Goal: Task Accomplishment & Management: Manage account settings

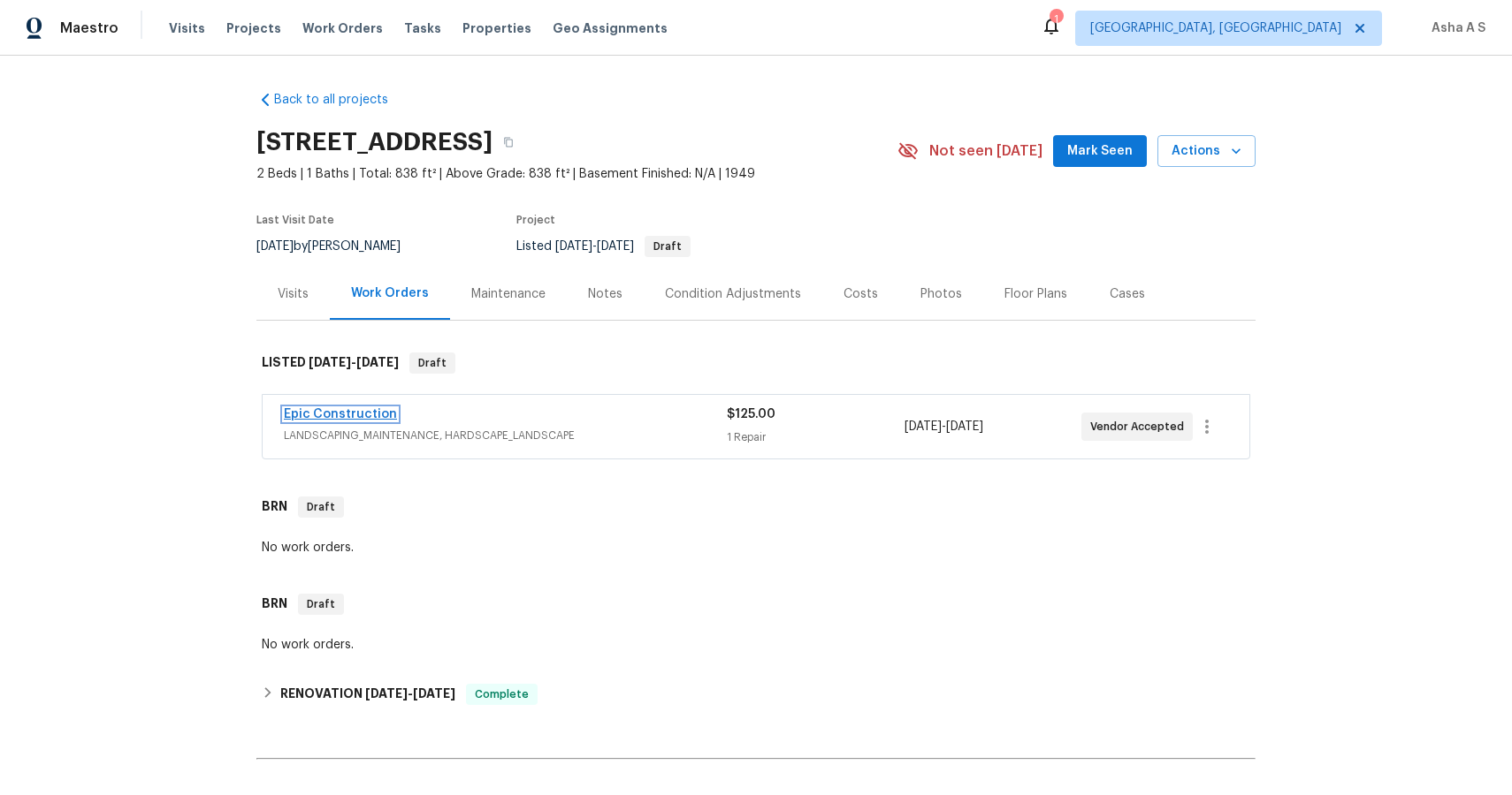
click at [336, 415] on link "Epic Construction" at bounding box center [340, 415] width 113 height 13
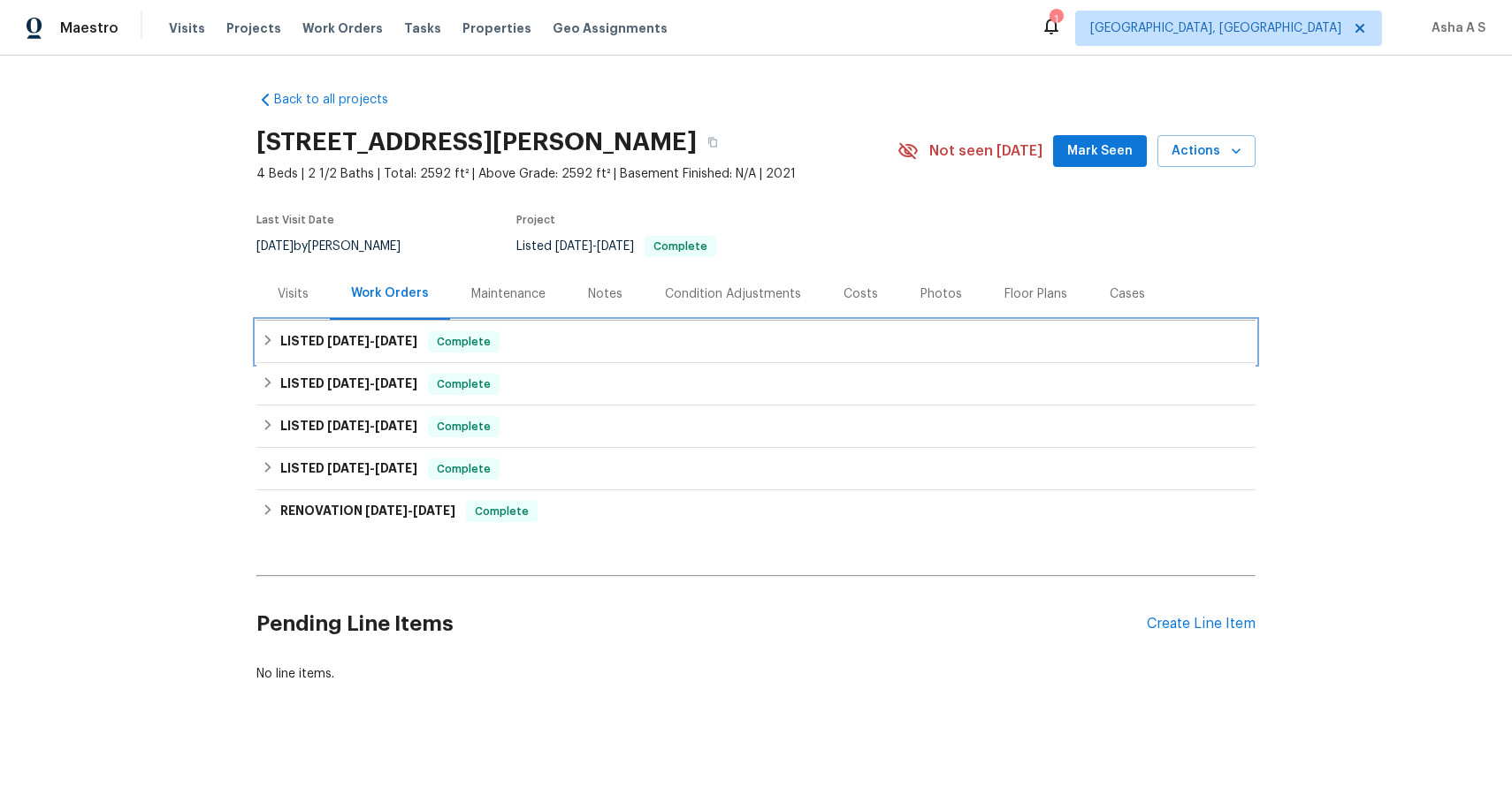
click at [494, 347] on span "Complete" at bounding box center [463, 342] width 68 height 18
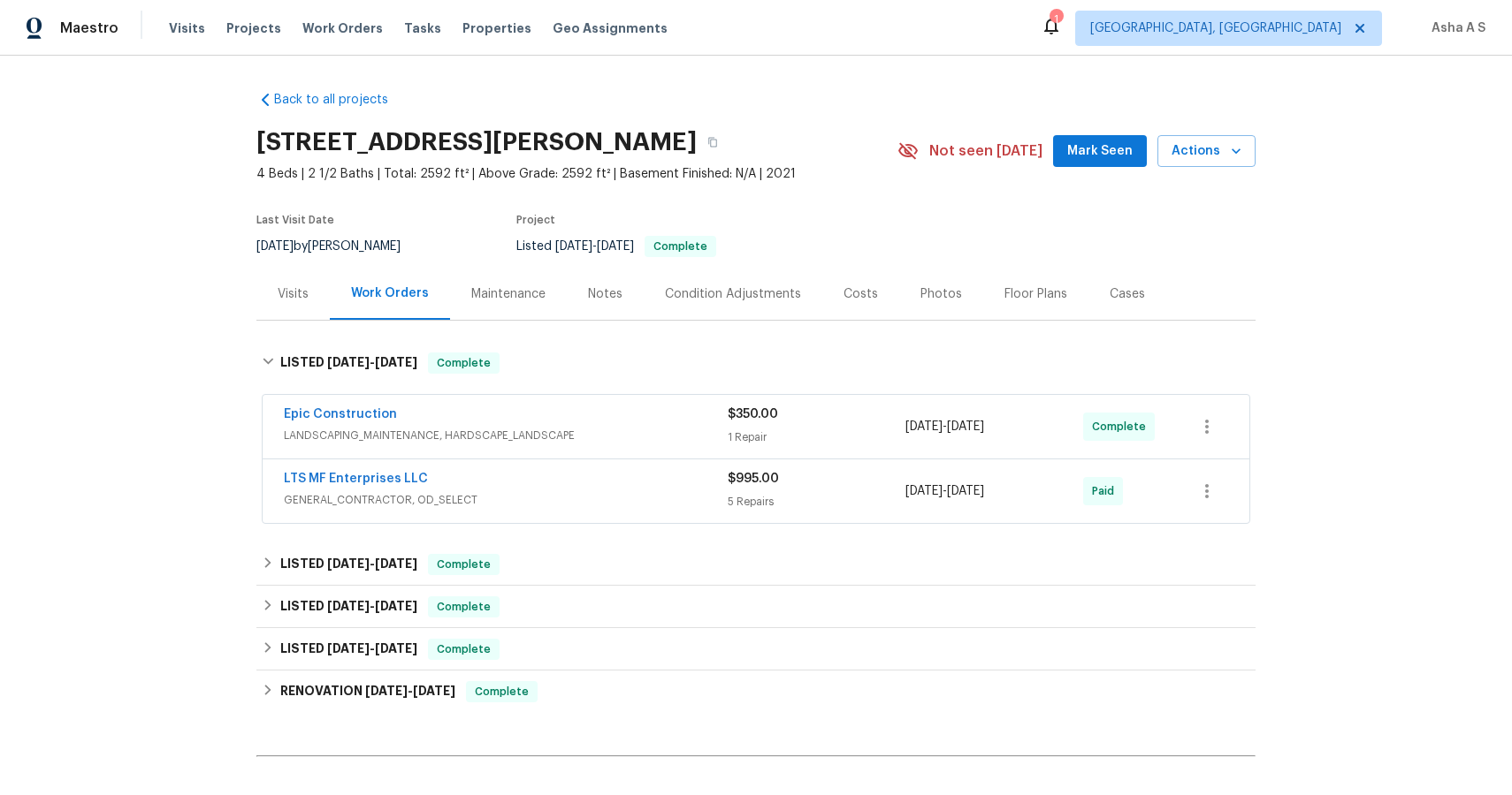
click at [534, 410] on div "Epic Construction" at bounding box center [506, 416] width 444 height 21
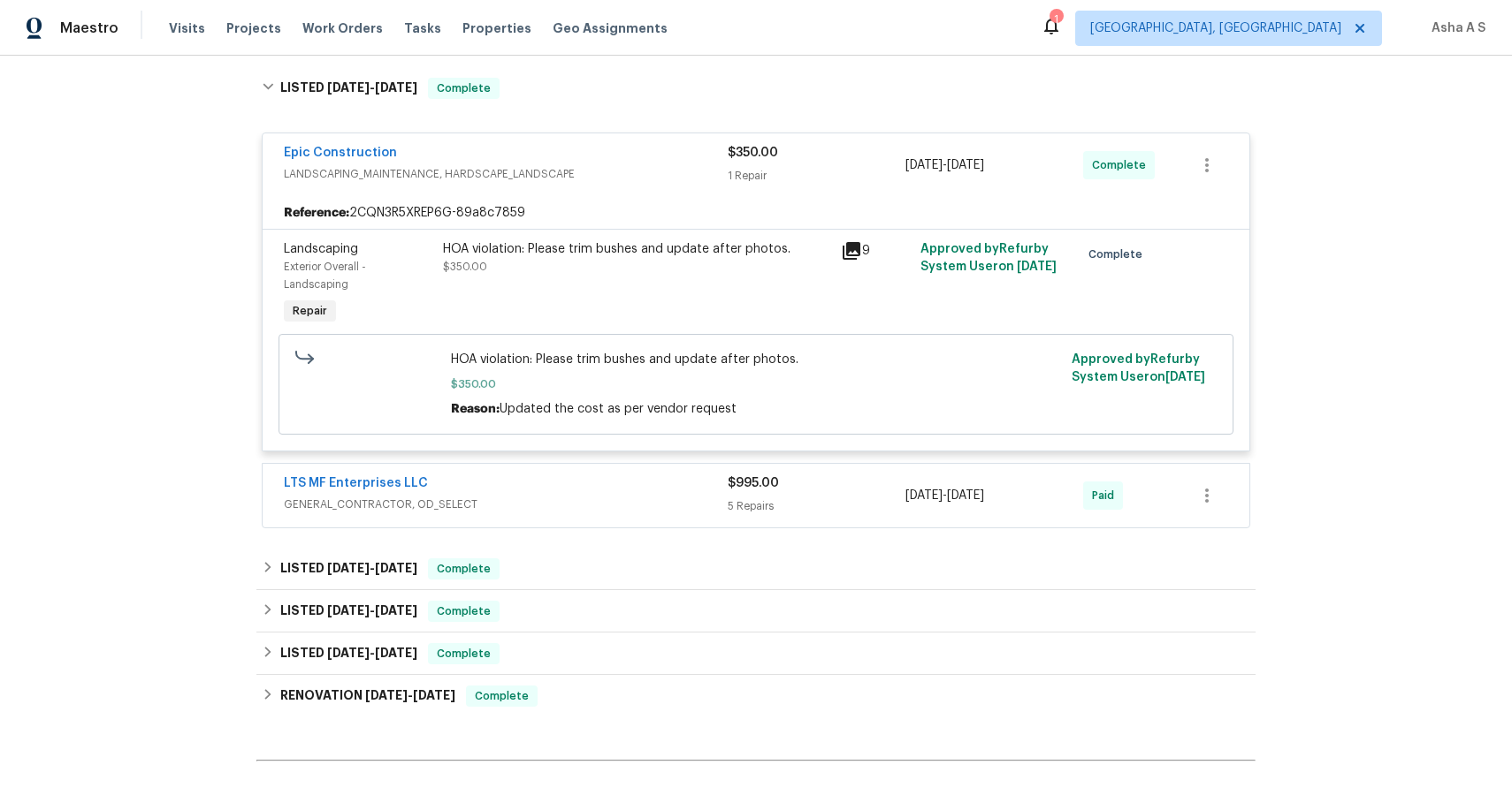
scroll to position [301, 0]
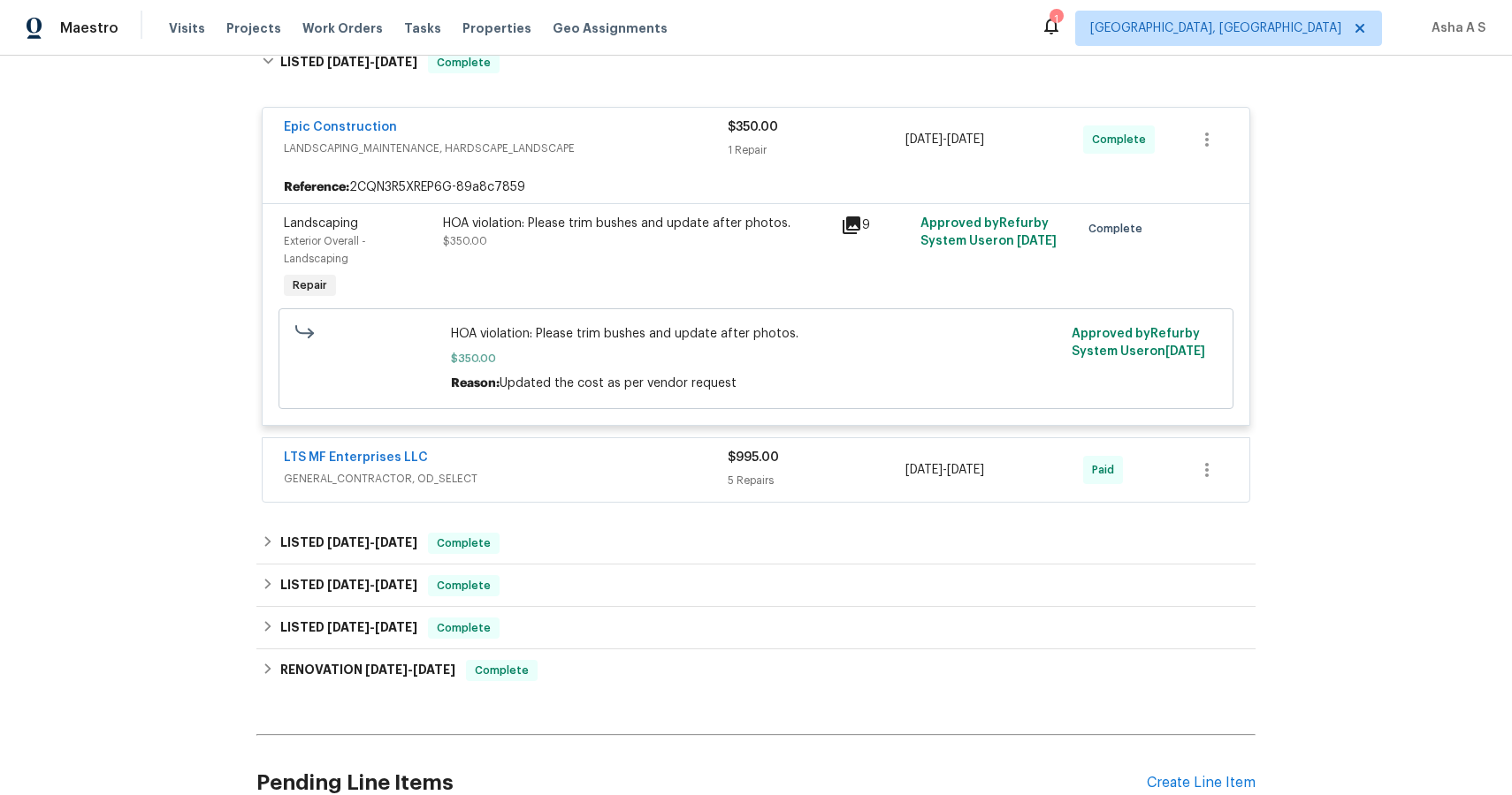
click at [579, 491] on div "LTS MF Enterprises LLC GENERAL_CONTRACTOR, OD_SELECT" at bounding box center [506, 470] width 444 height 43
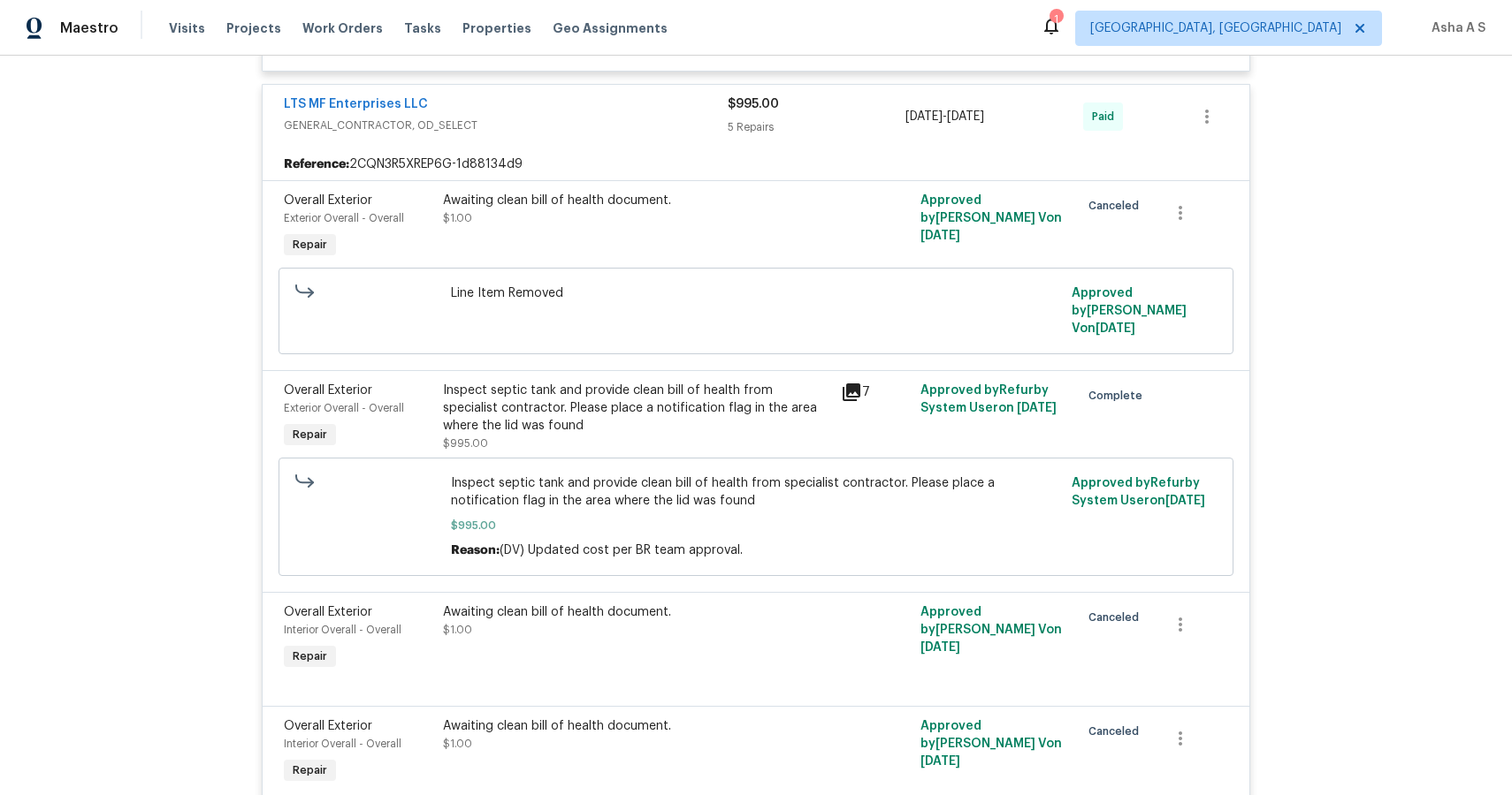
scroll to position [880, 0]
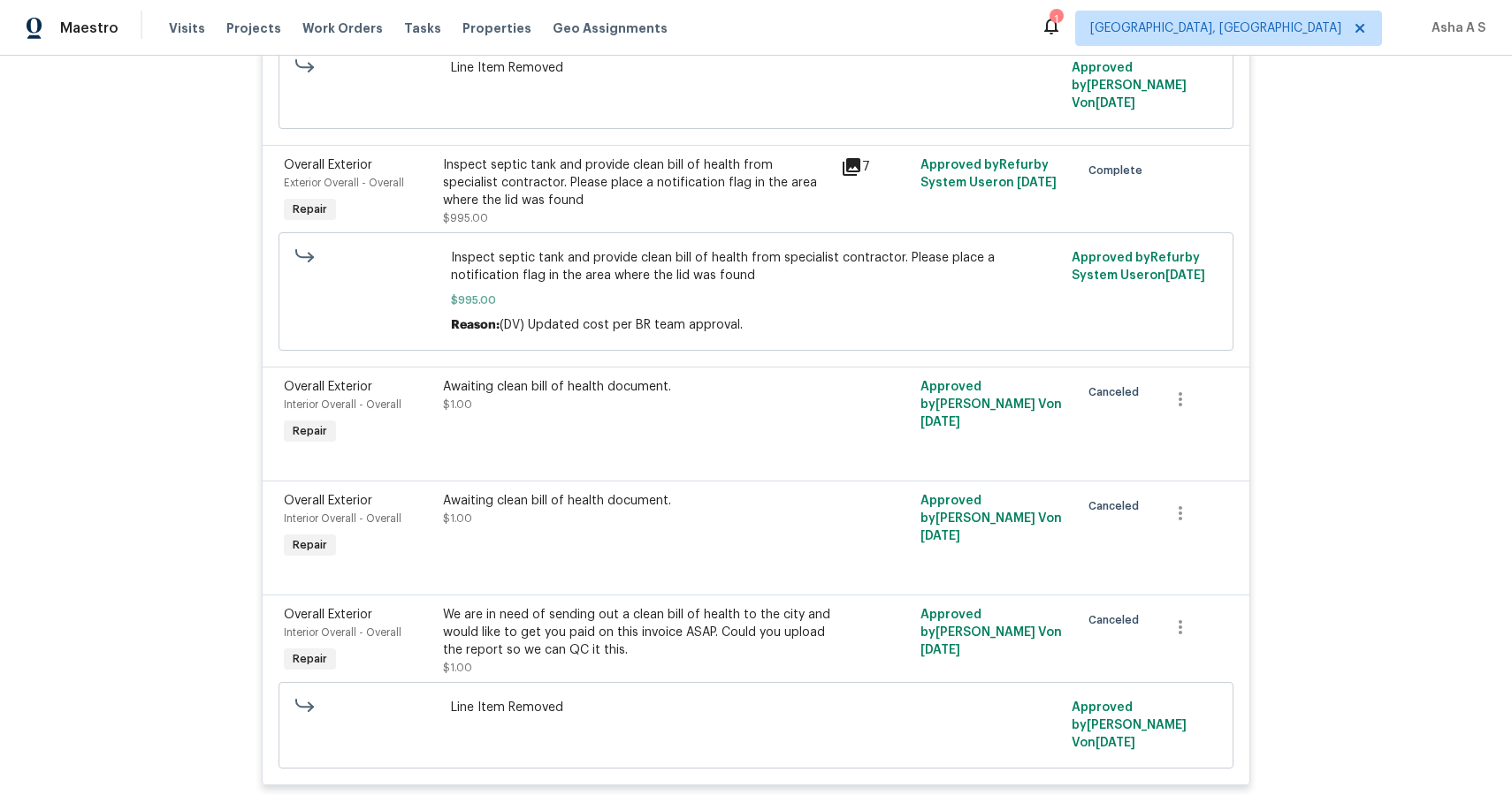
click at [523, 180] on div "Inspect septic tank and provide clean bill of health from specialist contractor…" at bounding box center [636, 183] width 387 height 53
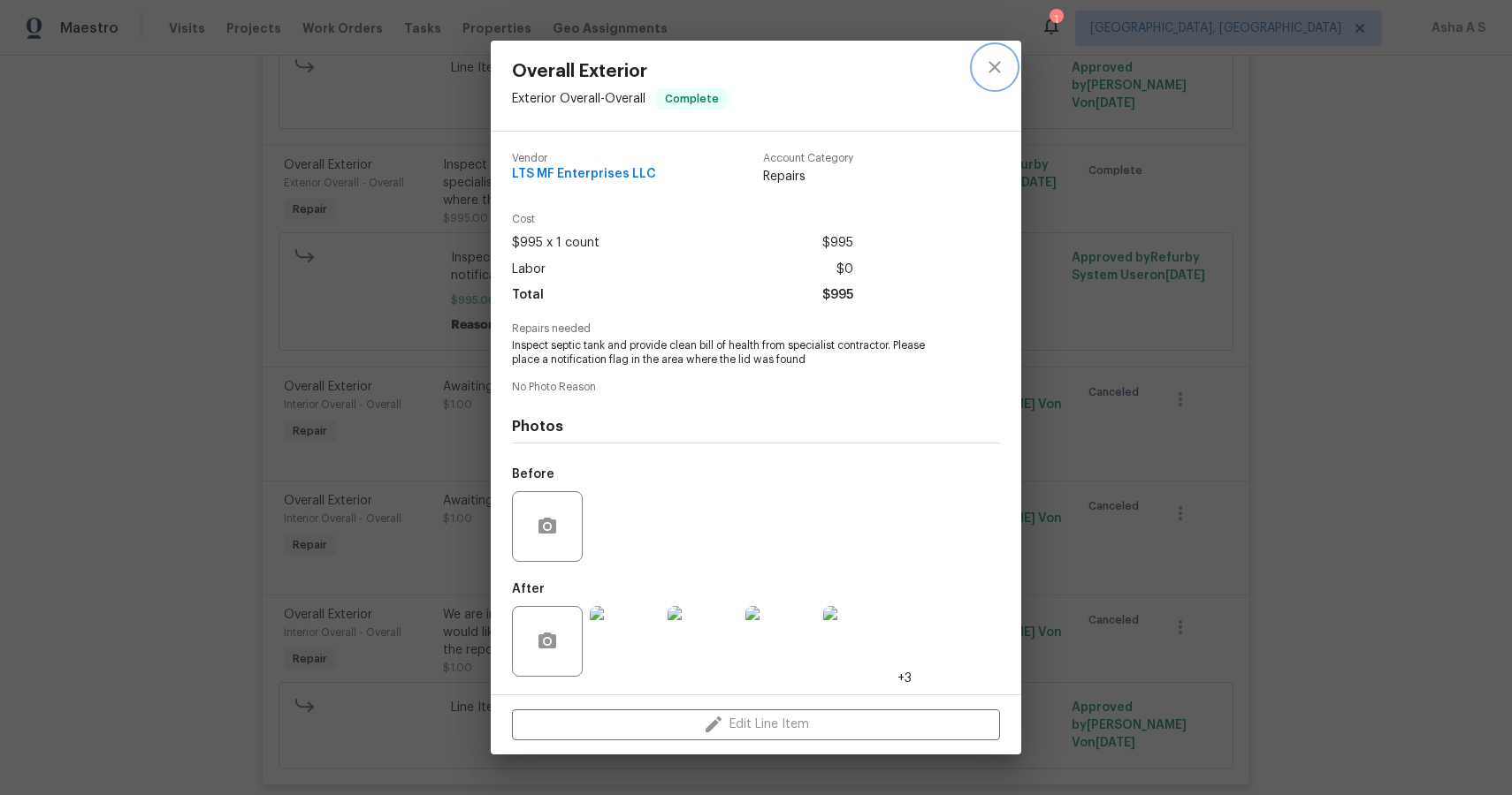
click at [997, 77] on icon "close" at bounding box center [994, 66] width 21 height 21
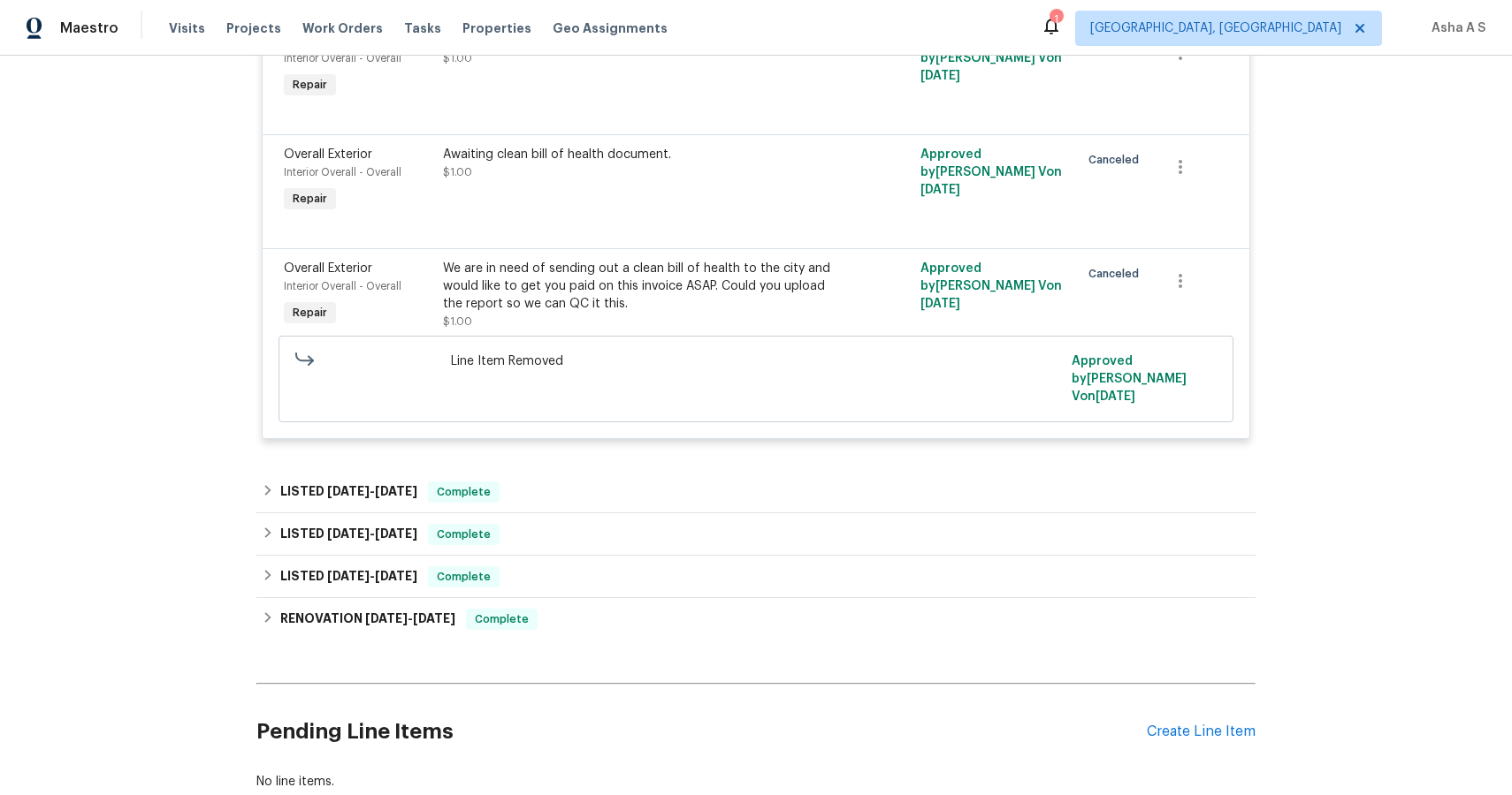
scroll to position [1247, 0]
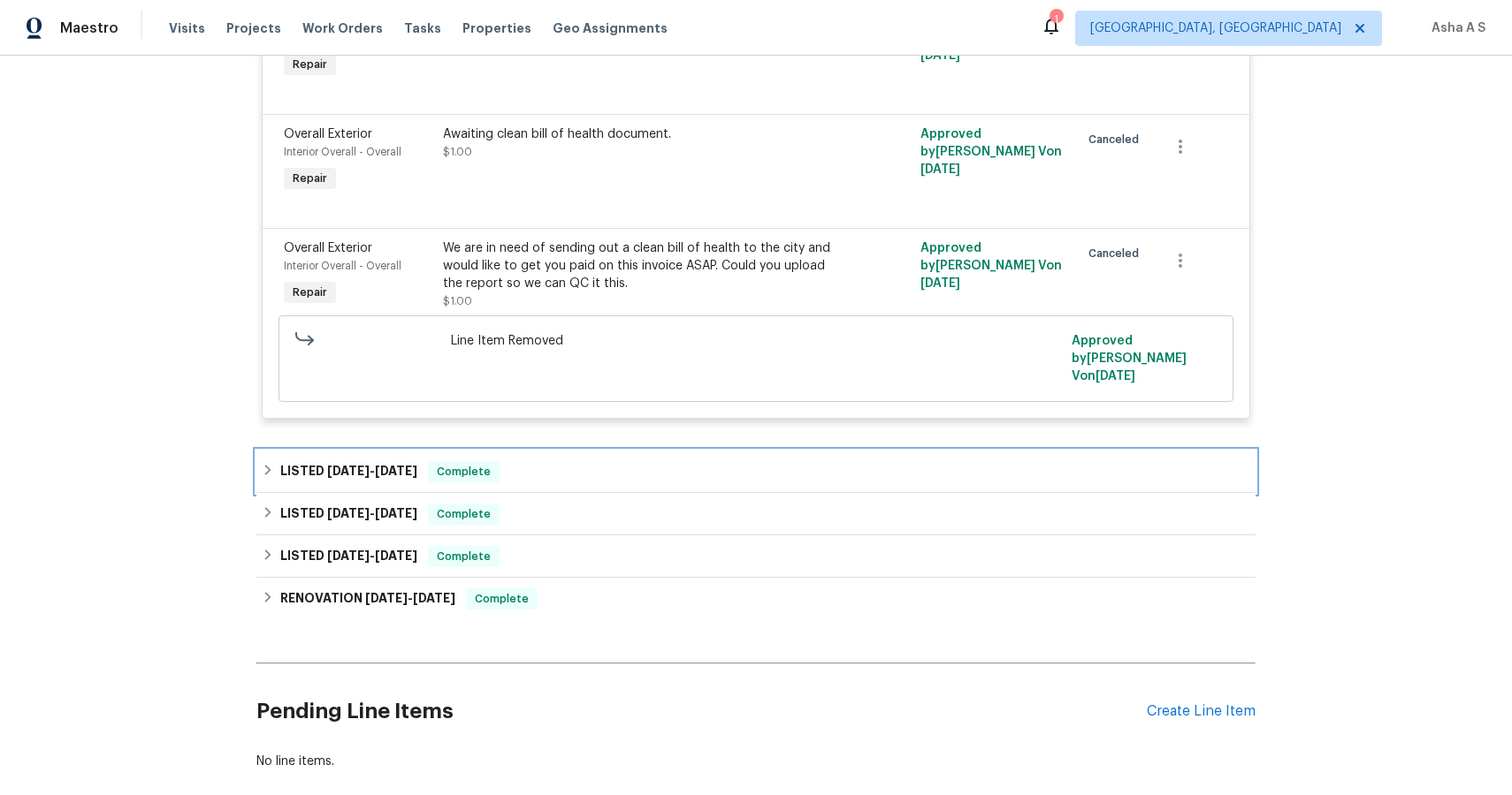
click at [440, 481] on span "Complete" at bounding box center [463, 472] width 68 height 18
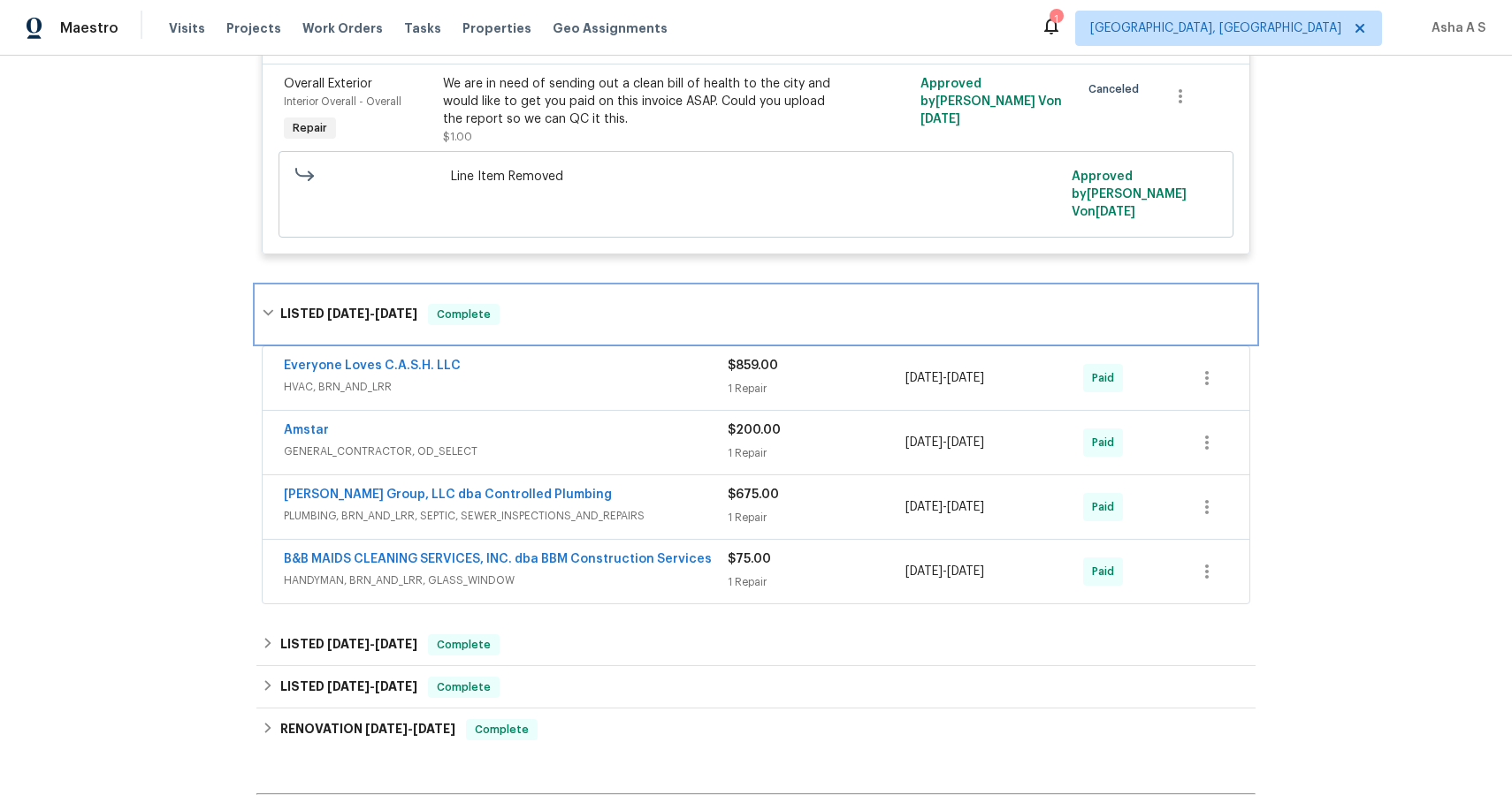
scroll to position [1413, 0]
click at [639, 523] on span "PLUMBING, BRN_AND_LRR, SEPTIC, SEWER_INSPECTIONS_AND_REPAIRS" at bounding box center [506, 514] width 444 height 18
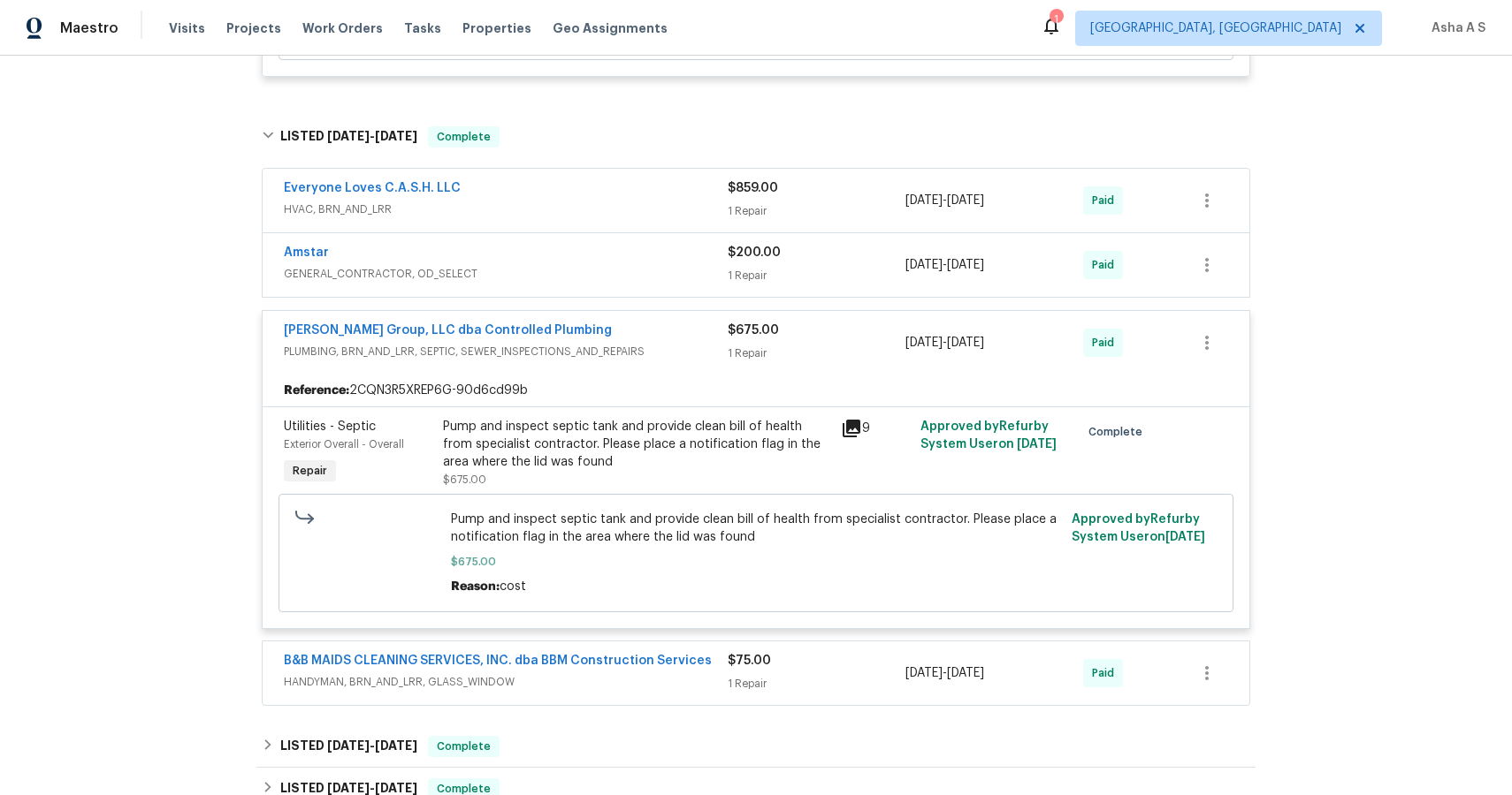
scroll to position [1590, 0]
click at [598, 335] on div "DeHoyos Group, LLC dba Controlled Plumbing" at bounding box center [506, 330] width 444 height 21
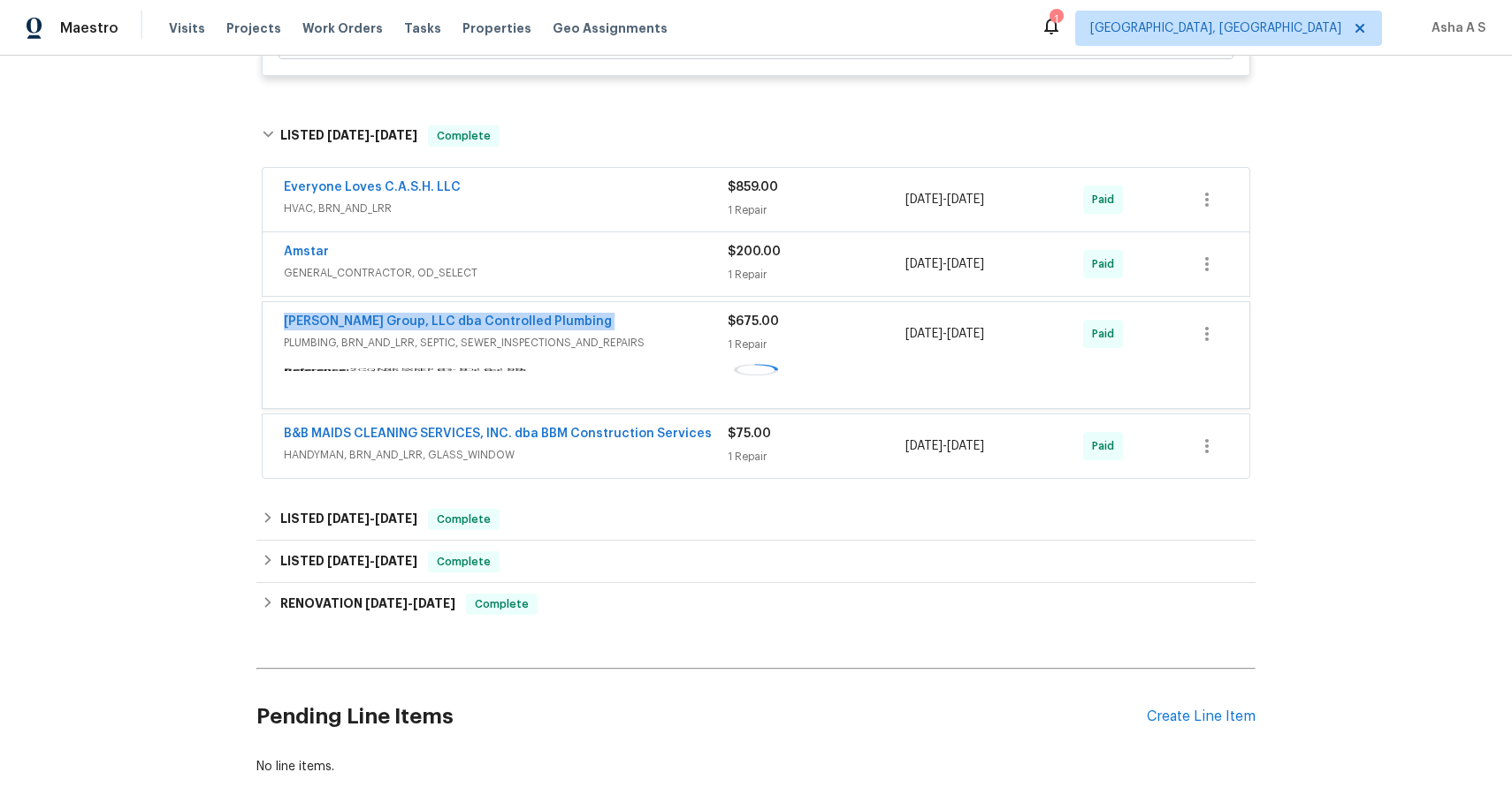
click at [598, 334] on div "DeHoyos Group, LLC dba Controlled Plumbing" at bounding box center [506, 322] width 444 height 21
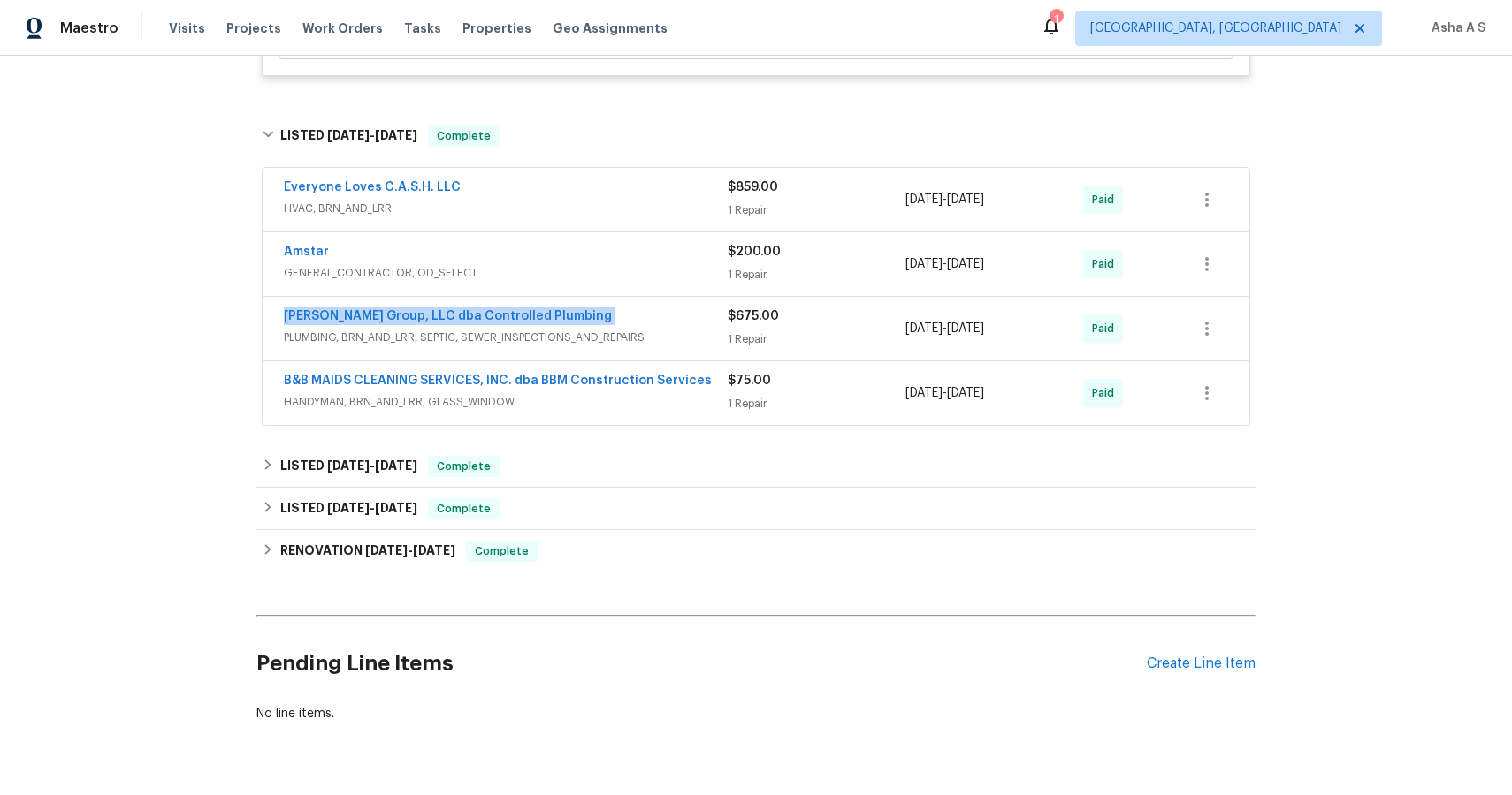
copy link "DeHoyos Group, LLC dba Controlled Plumbing"
click at [433, 322] on link "DeHoyos Group, LLC dba Controlled Plumbing" at bounding box center [448, 317] width 328 height 13
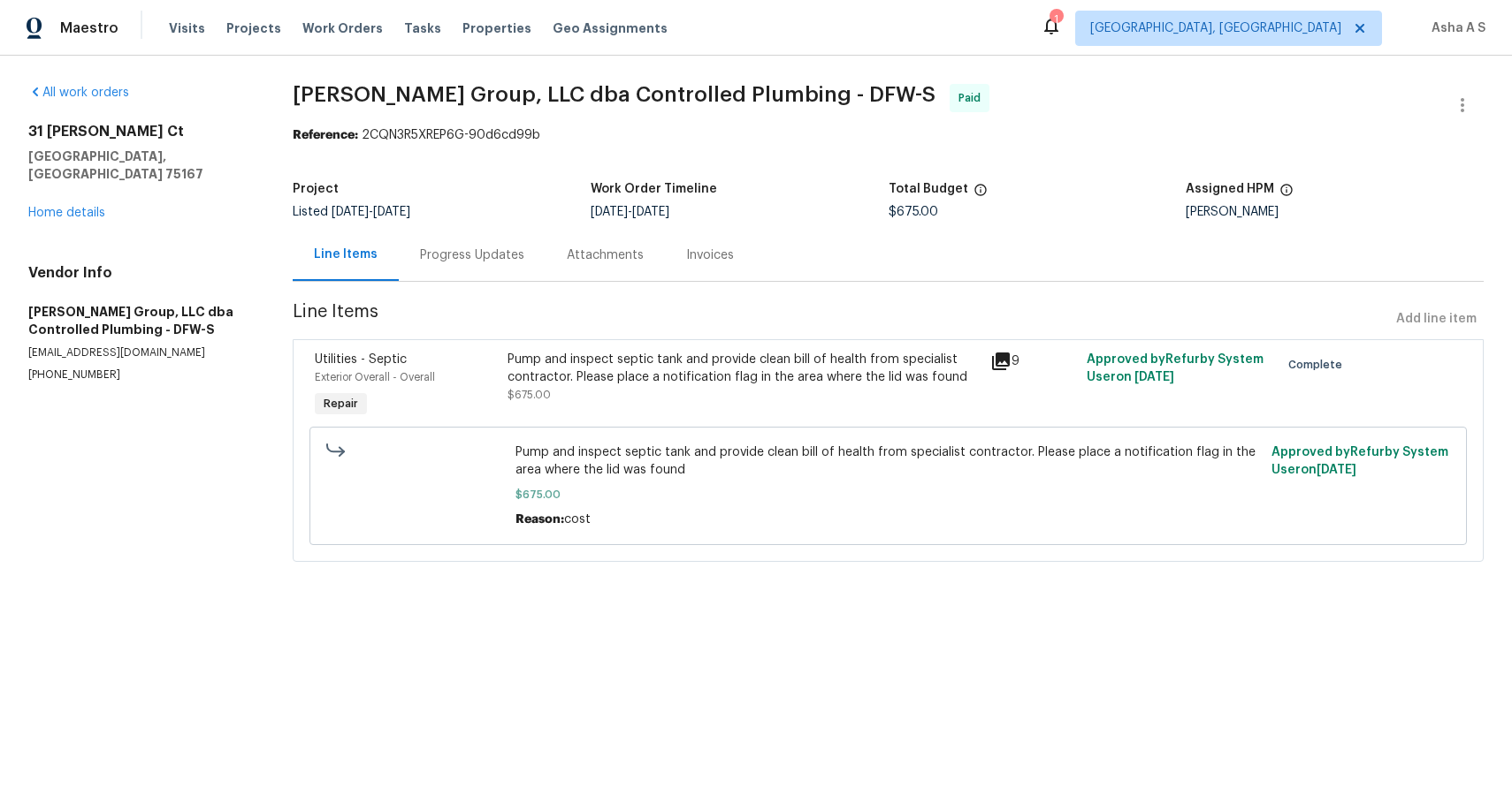
click at [1015, 362] on div "9" at bounding box center [1033, 360] width 86 height 21
click at [1006, 359] on icon at bounding box center [1001, 361] width 18 height 18
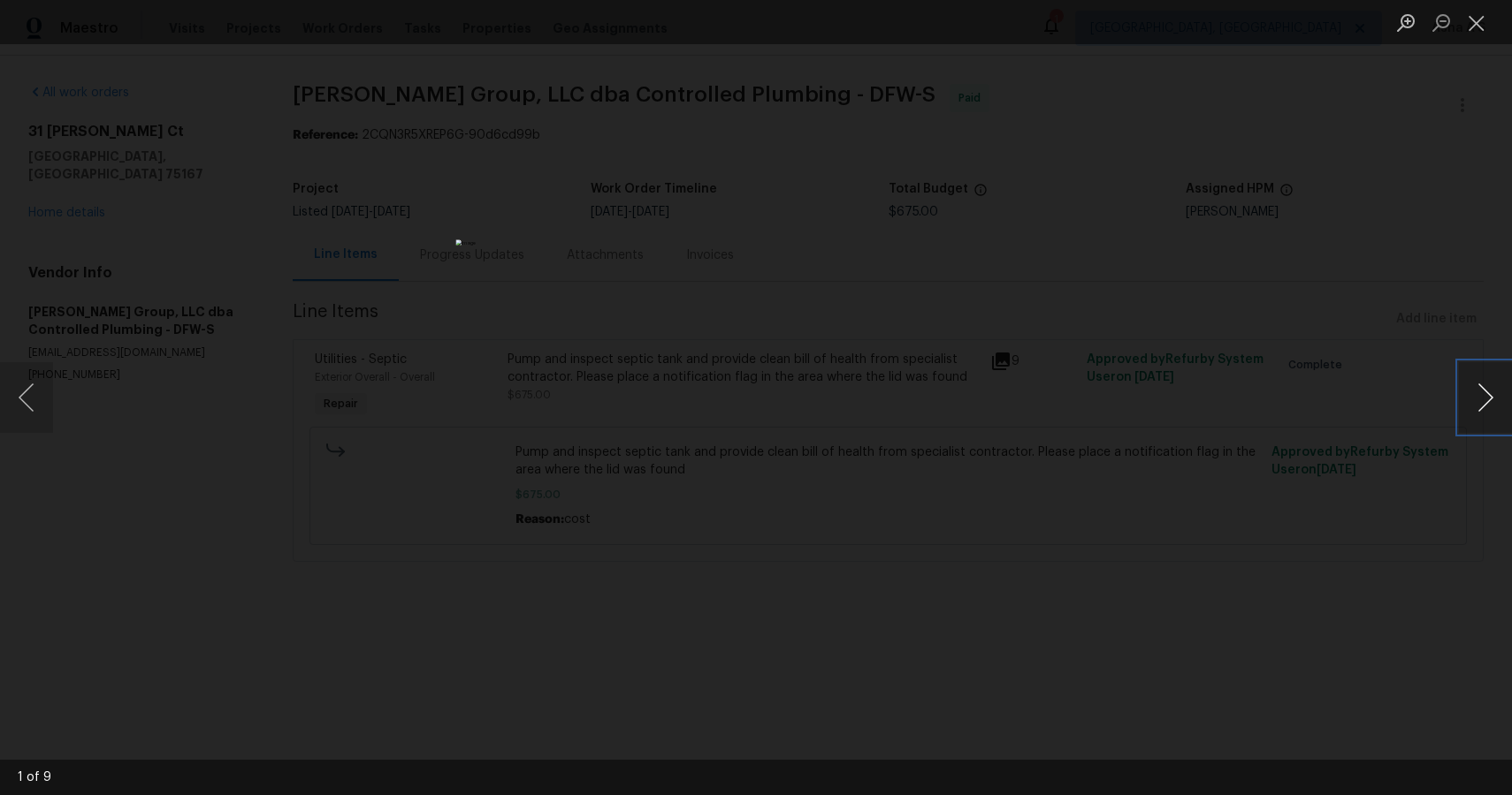
click at [1487, 400] on button "Next image" at bounding box center [1485, 398] width 53 height 71
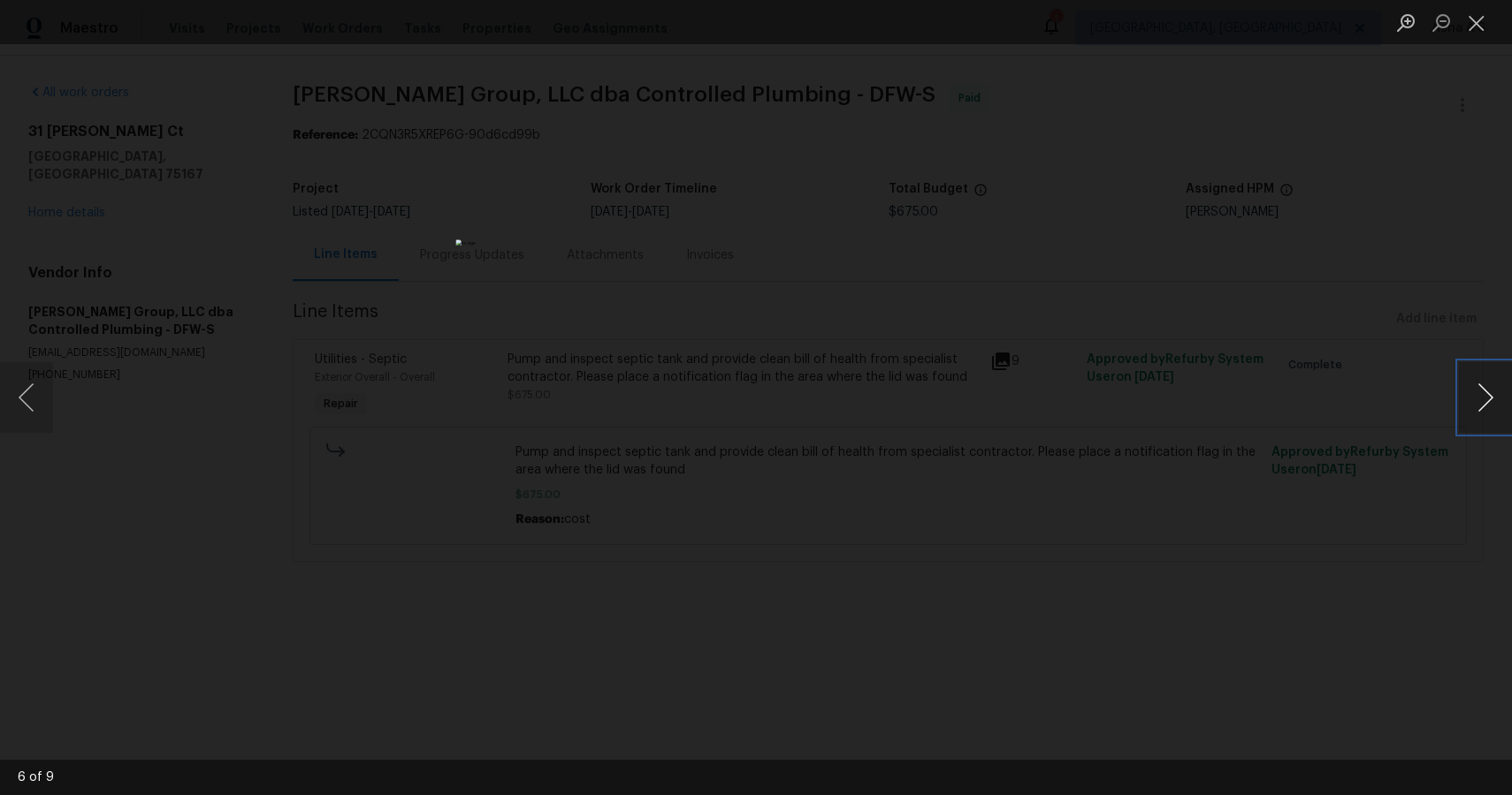
click at [1487, 400] on button "Next image" at bounding box center [1485, 398] width 53 height 71
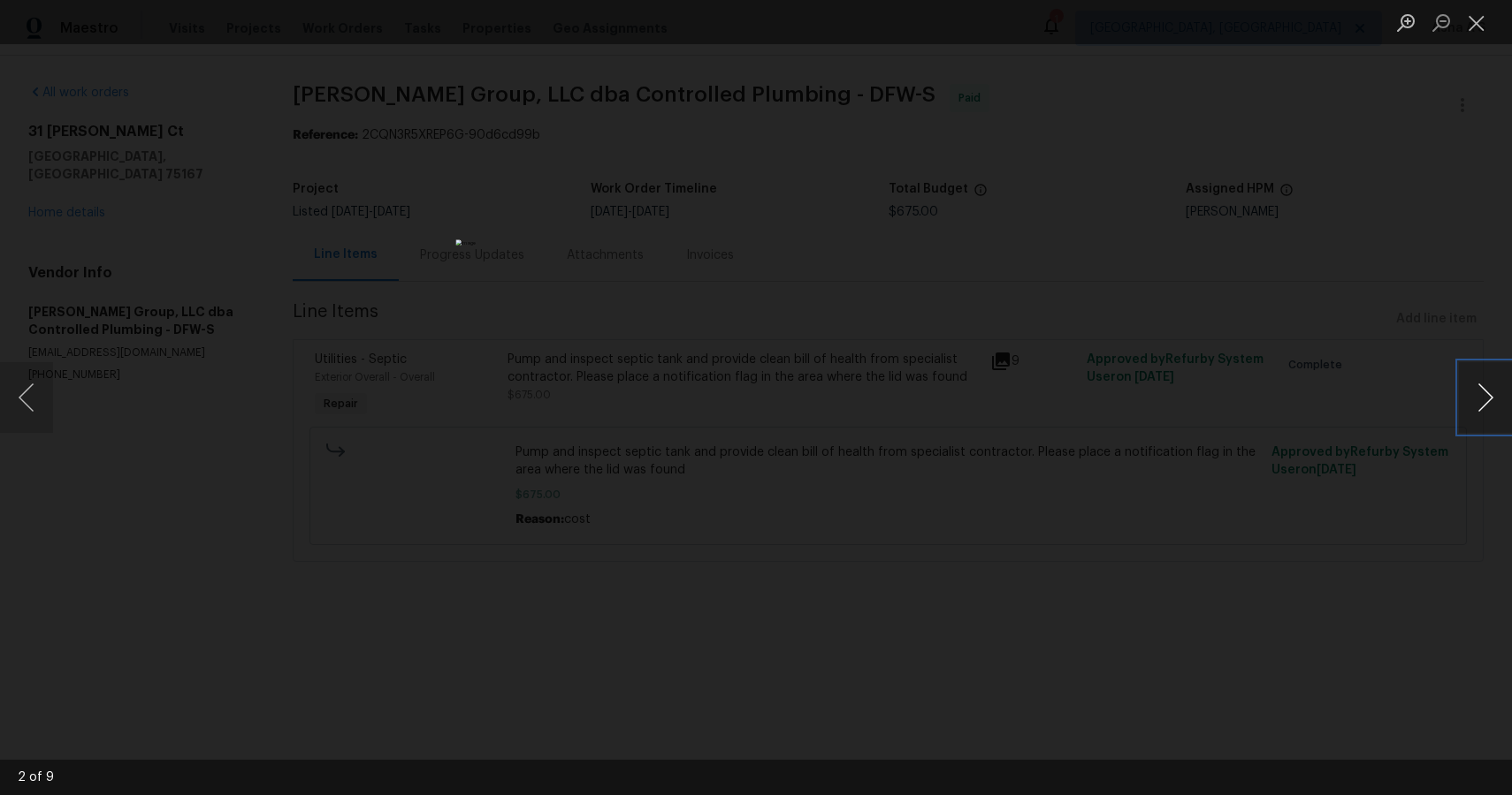
click at [1487, 400] on button "Next image" at bounding box center [1485, 398] width 53 height 71
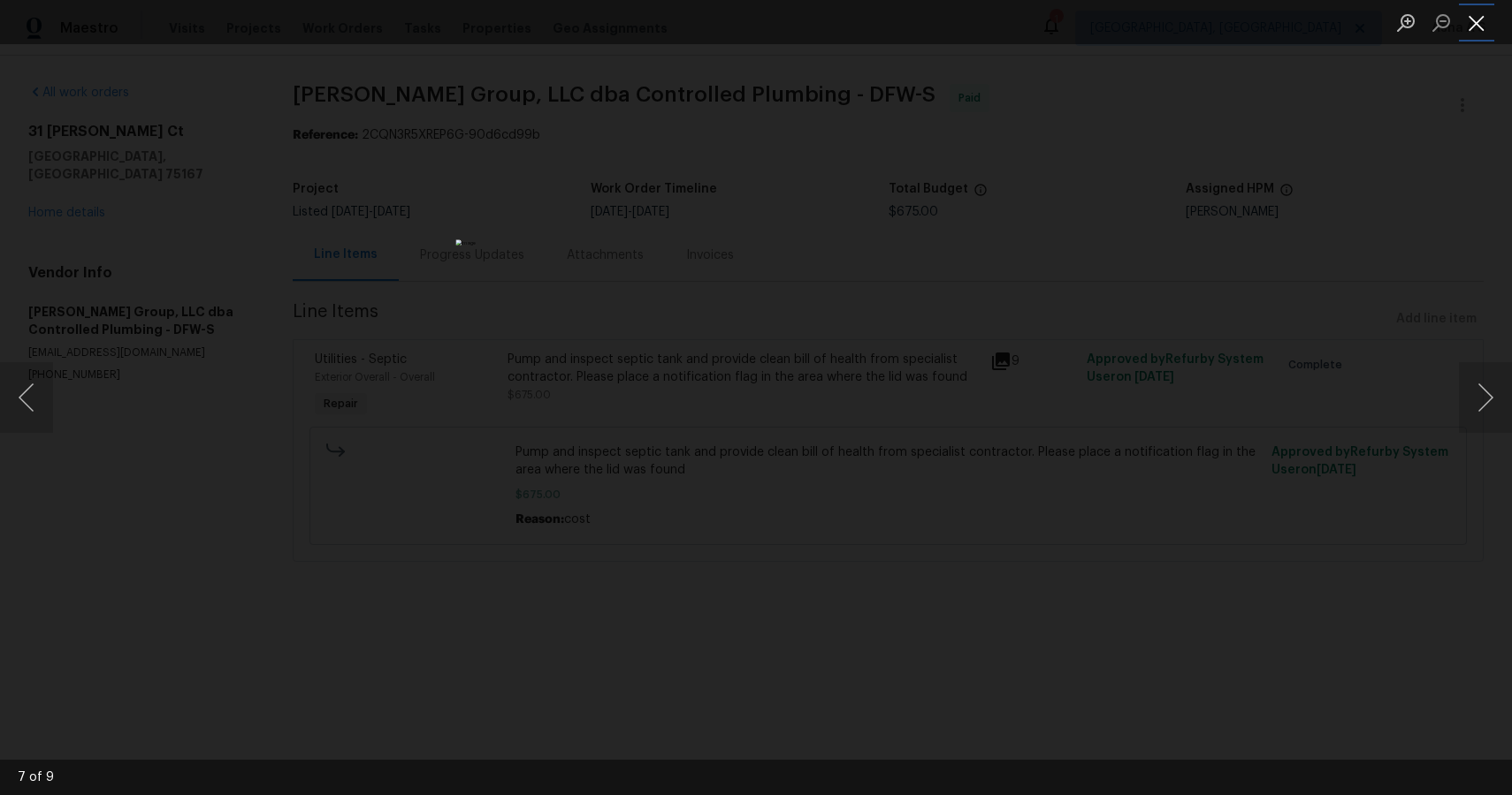
click at [1462, 19] on button "Close lightbox" at bounding box center [1476, 23] width 35 height 31
